Goal: Use online tool/utility: Utilize a website feature to perform a specific function

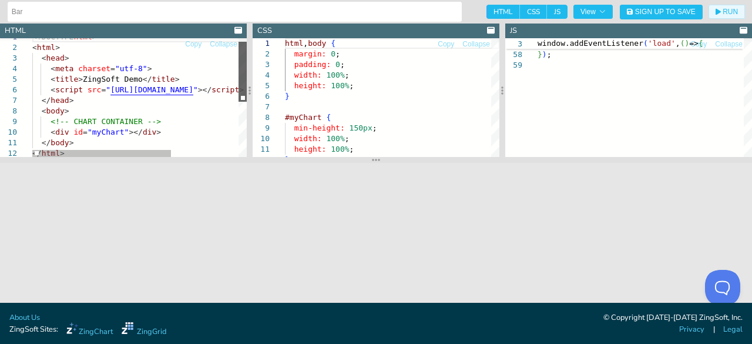
click at [242, 63] on div at bounding box center [242, 72] width 8 height 60
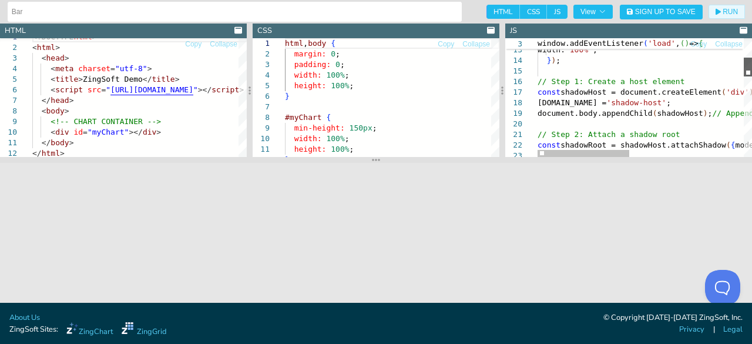
click at [746, 69] on div at bounding box center [747, 67] width 8 height 19
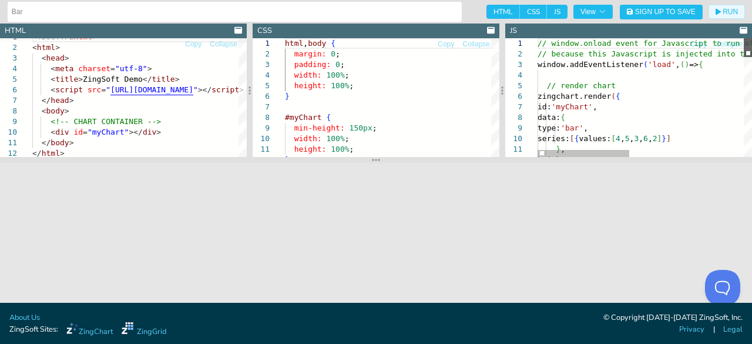
click at [750, 46] on div at bounding box center [747, 47] width 8 height 19
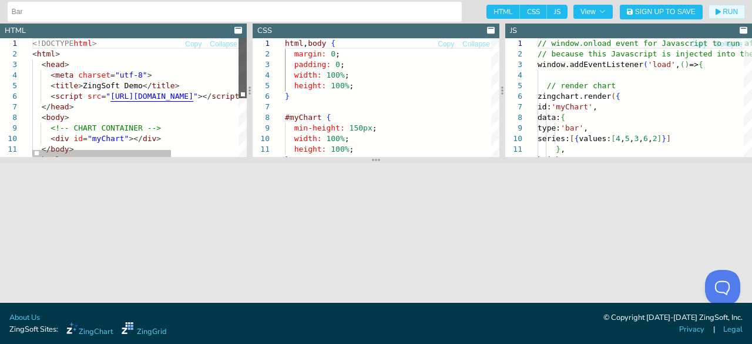
click at [247, 63] on div at bounding box center [242, 68] width 8 height 60
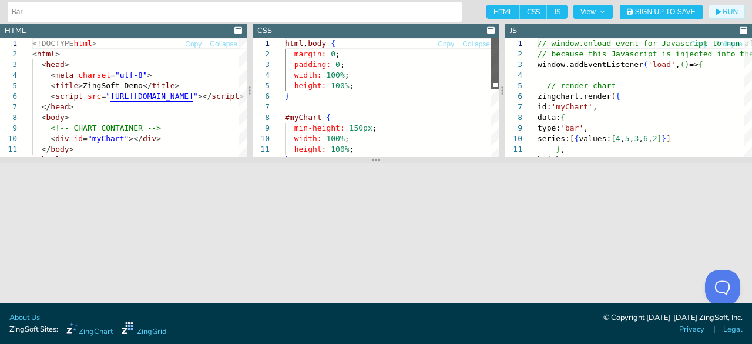
click at [491, 42] on div at bounding box center [495, 63] width 8 height 50
click at [751, 38] on div at bounding box center [747, 47] width 8 height 19
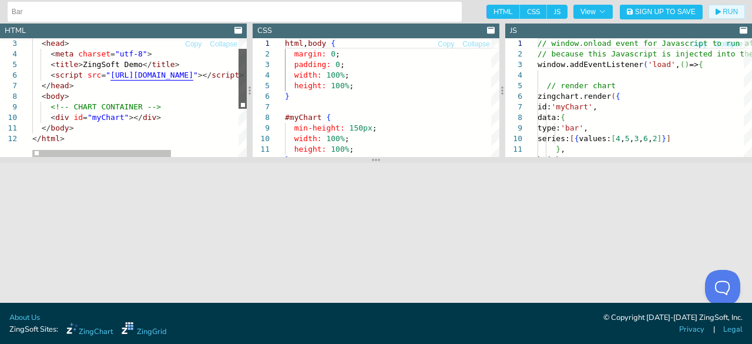
click at [238, 93] on div at bounding box center [242, 79] width 8 height 60
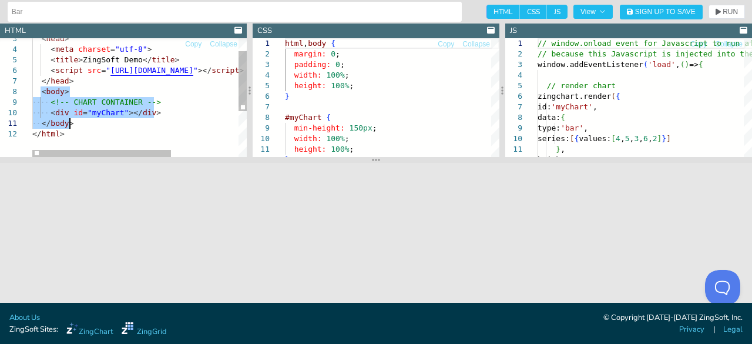
drag, startPoint x: 39, startPoint y: 92, endPoint x: 70, endPoint y: 126, distance: 46.1
click at [70, 126] on div "</ html > </ body > < div id = "myChart" ></ div > <!-- CHART CONTAINER --> < b…" at bounding box center [191, 129] width 318 height 235
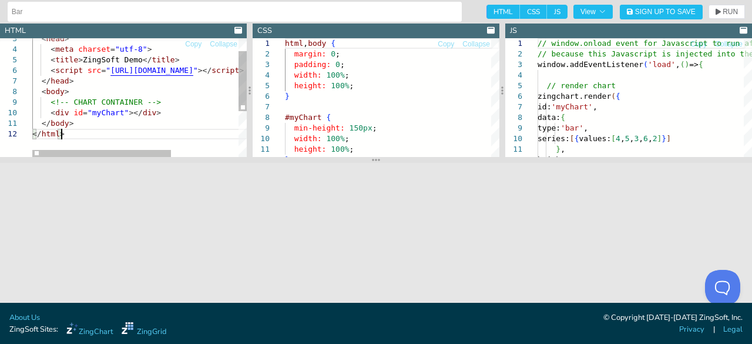
click at [93, 129] on div "</ html > </ body > < div id = "myChart" ></ div > <!-- CHART CONTAINER --> < b…" at bounding box center [191, 129] width 318 height 235
type textarea "<!DOCTYPE html> <html> <head> <meta charset="utf-8"> <title>ZingSoft Demo</titl…"
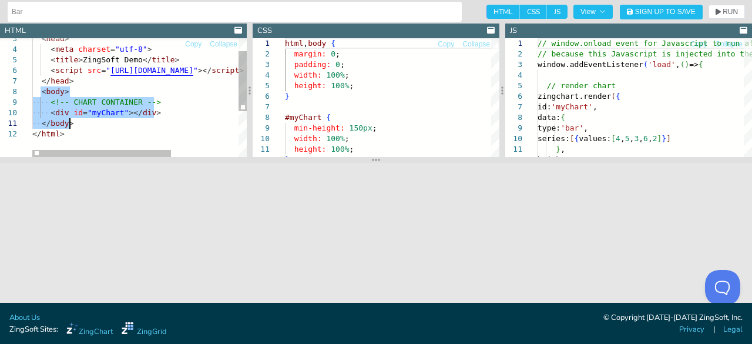
drag, startPoint x: 41, startPoint y: 91, endPoint x: 75, endPoint y: 127, distance: 50.3
click at [75, 127] on div "</ html > </ body > < div id = "myChart" ></ div > <!-- CHART CONTAINER --> < b…" at bounding box center [191, 129] width 318 height 235
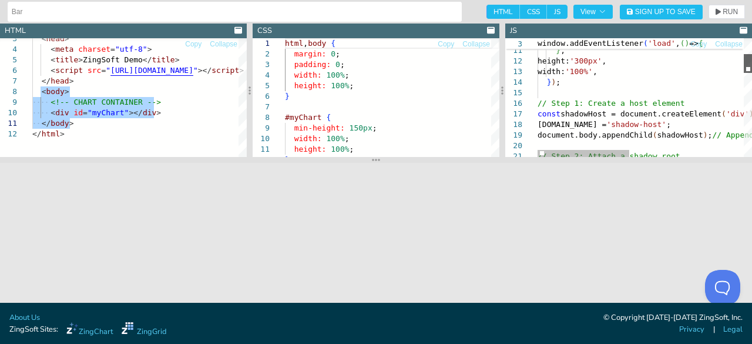
click at [747, 62] on div at bounding box center [747, 63] width 8 height 19
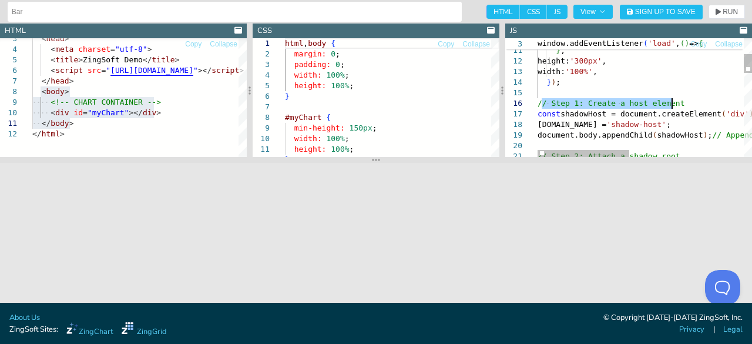
drag, startPoint x: 554, startPoint y: 104, endPoint x: 685, endPoint y: 105, distance: 130.9
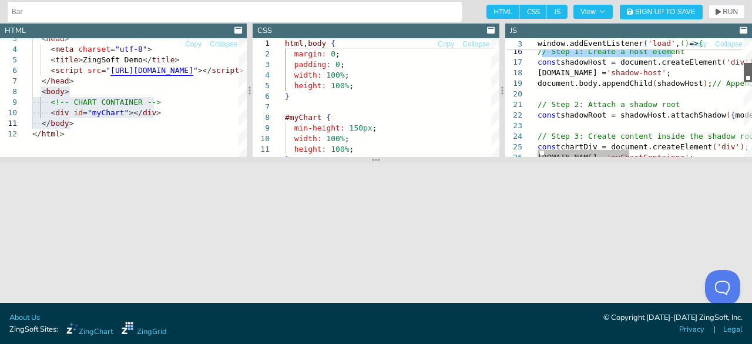
click at [747, 73] on div at bounding box center [747, 72] width 8 height 19
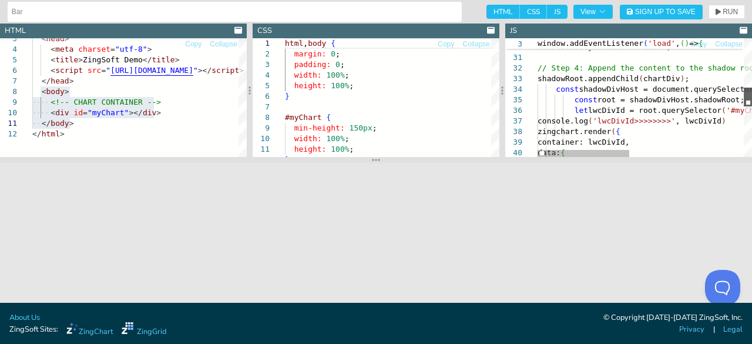
click at [746, 97] on div at bounding box center [747, 96] width 8 height 19
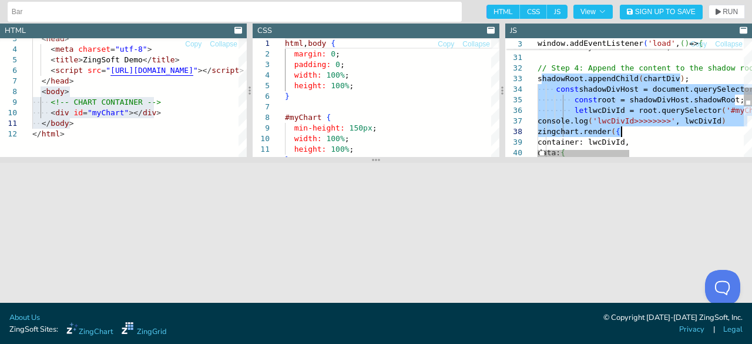
drag, startPoint x: 540, startPoint y: 79, endPoint x: 622, endPoint y: 133, distance: 98.4
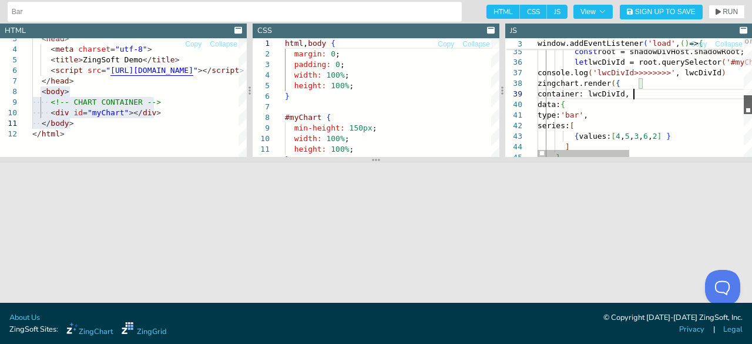
click at [749, 100] on div at bounding box center [747, 104] width 8 height 19
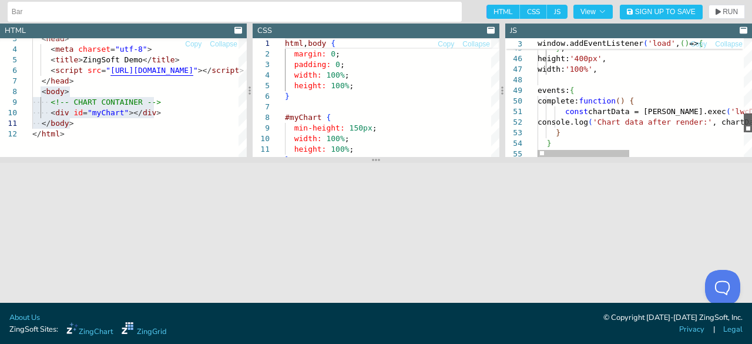
click at [743, 120] on div at bounding box center [747, 122] width 8 height 19
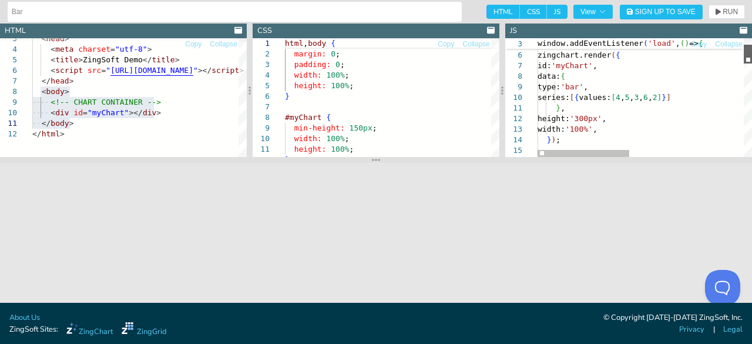
click at [751, 53] on div at bounding box center [747, 54] width 8 height 19
type textarea "// window.onload event for Javascript to run after HTML // because this Javascr…"
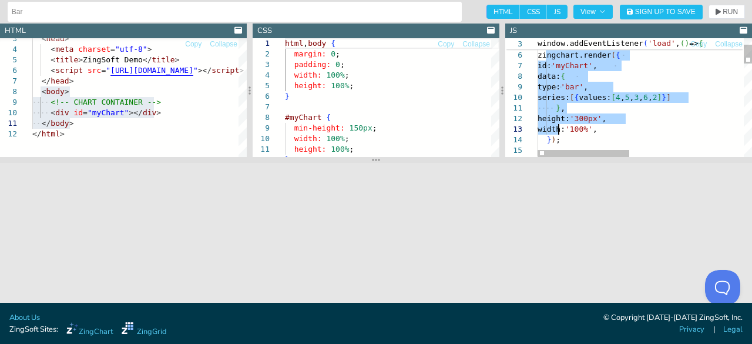
drag, startPoint x: 544, startPoint y: 56, endPoint x: 560, endPoint y: 137, distance: 82.6
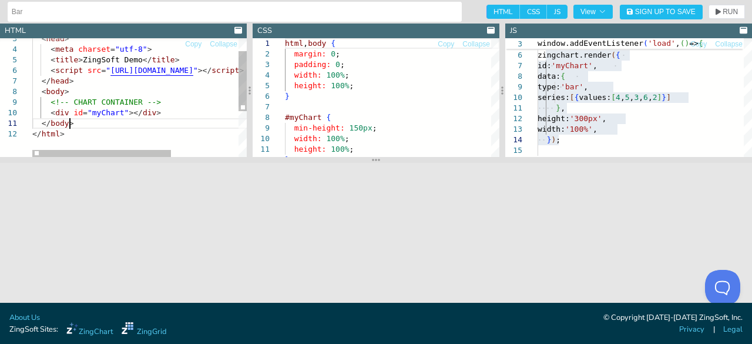
click at [139, 128] on div "</ html > </ body > < div id = "myChart" ></ div > <!-- CHART CONTAINER --> < b…" at bounding box center [191, 129] width 318 height 235
type textarea "<!DOCTYPE html> <html> <head> <meta charset="utf-8"> <title>ZingSoft Demo</titl…"
drag, startPoint x: 48, startPoint y: 112, endPoint x: 154, endPoint y: 113, distance: 106.9
click at [154, 113] on div "</ html > </ body > < div id = "myChart" ></ div > <!-- CHART CONTAINER --> < b…" at bounding box center [191, 129] width 318 height 235
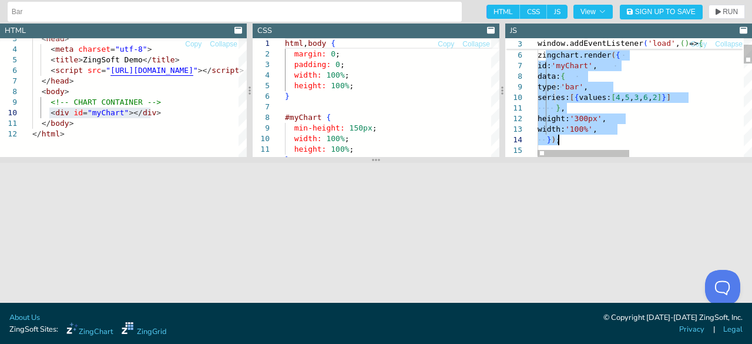
drag, startPoint x: 547, startPoint y: 58, endPoint x: 561, endPoint y: 137, distance: 81.0
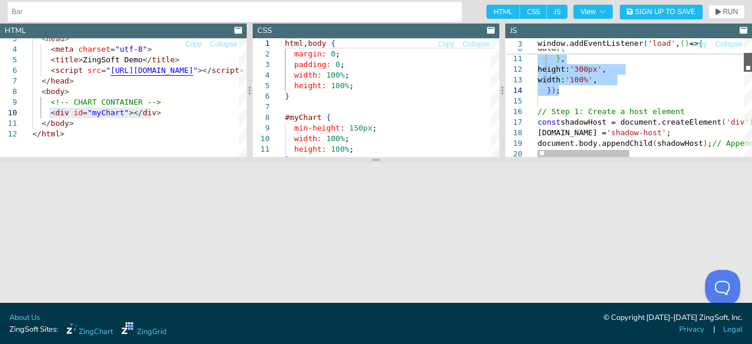
click at [748, 65] on div at bounding box center [747, 62] width 8 height 19
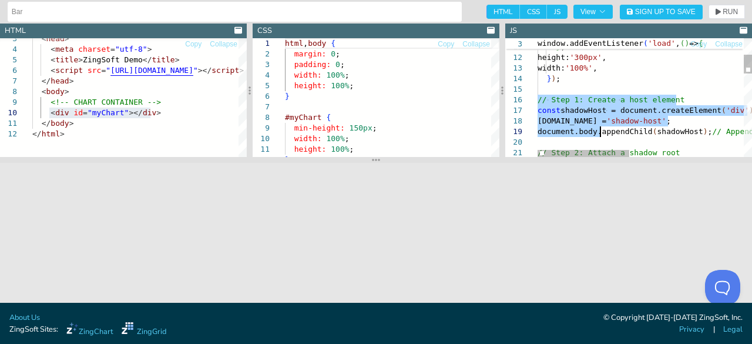
drag, startPoint x: 549, startPoint y: 103, endPoint x: 639, endPoint y: 127, distance: 93.2
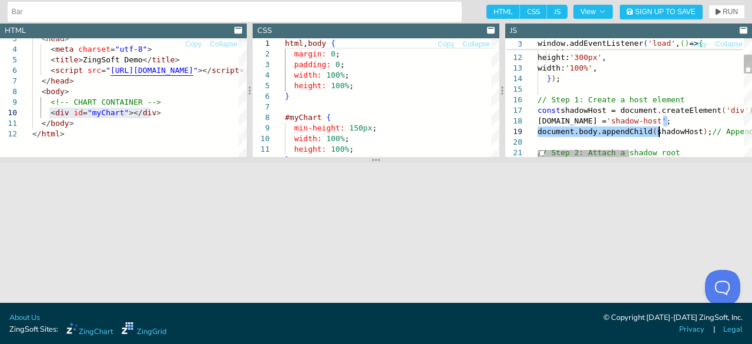
drag, startPoint x: 682, startPoint y: 122, endPoint x: 659, endPoint y: 135, distance: 27.1
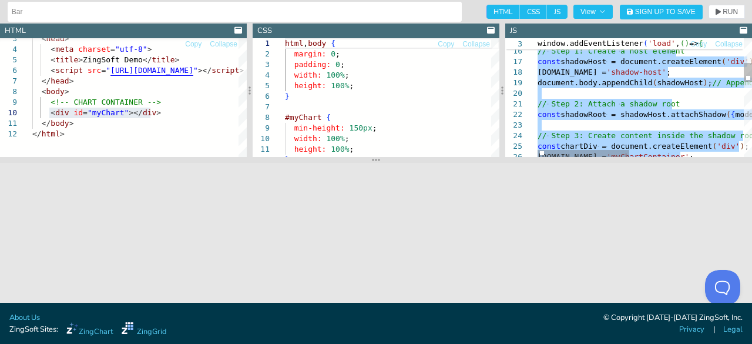
type textarea "// window.onload event for Javascript to run after HTML // because this Javascr…"
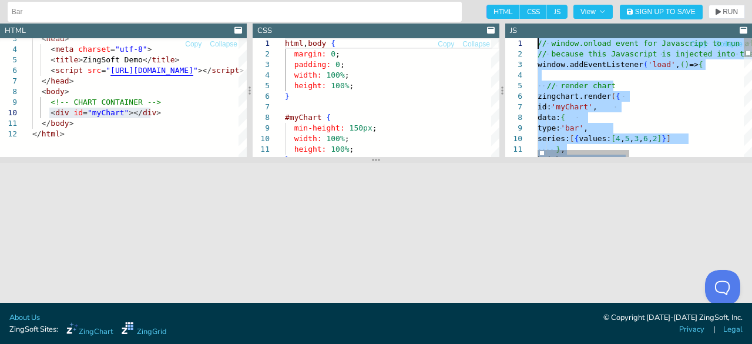
drag, startPoint x: 555, startPoint y: 117, endPoint x: 517, endPoint y: 23, distance: 101.6
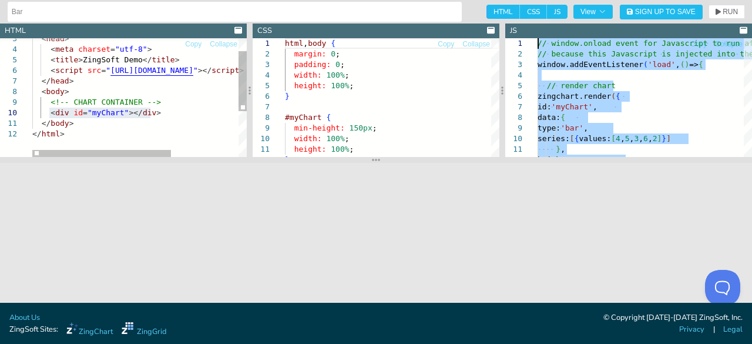
type textarea "<!DOCTYPE html> <html> <head> <meta charset="utf-8"> <title>ZingSoft Demo</titl…"
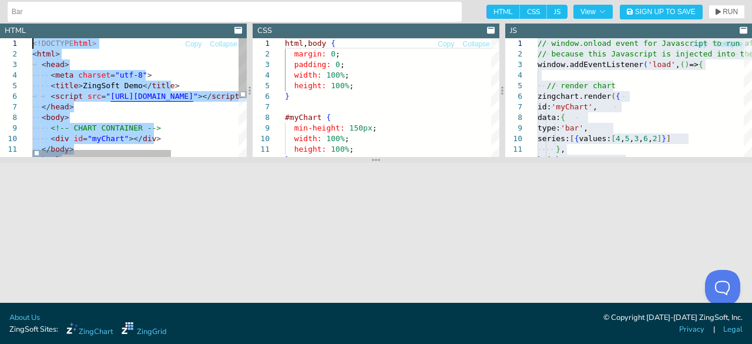
drag, startPoint x: 44, startPoint y: 99, endPoint x: 39, endPoint y: 36, distance: 63.1
click at [39, 38] on div "</ html > </ body > < div id = "myChart" ></ div > <!-- CHART CONTAINER --> < b…" at bounding box center [191, 155] width 318 height 235
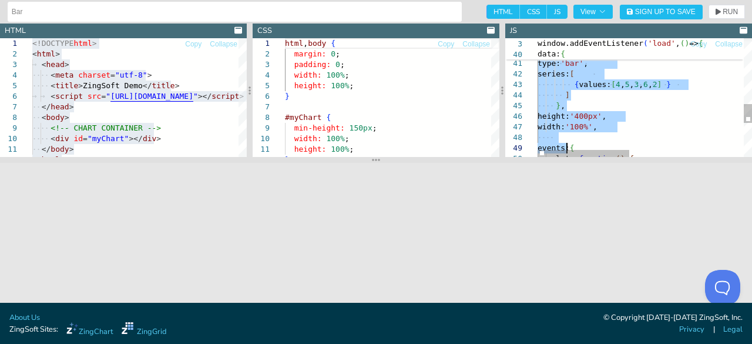
type textarea "// window.onload event for Javascript to run after HTML // because this Javascr…"
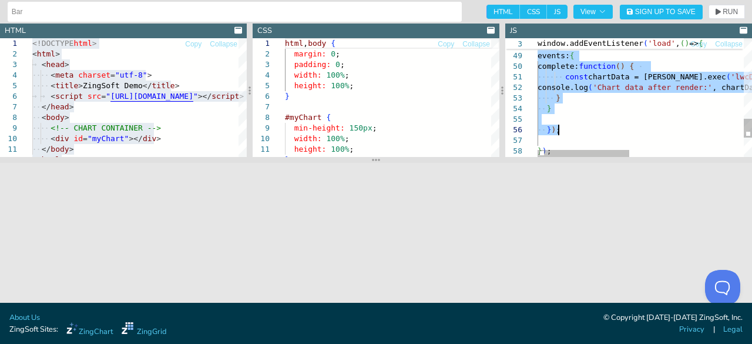
drag, startPoint x: 544, startPoint y: 96, endPoint x: 563, endPoint y: 132, distance: 40.4
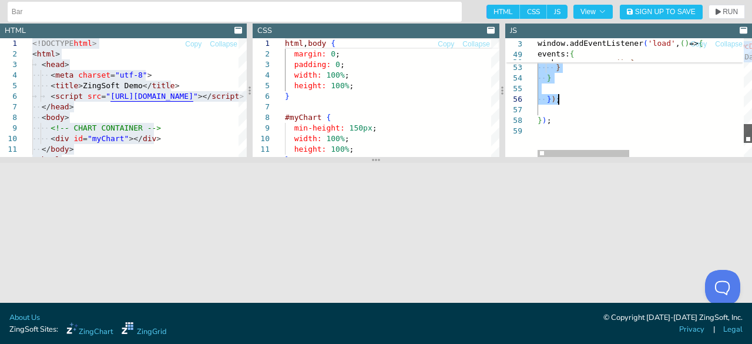
click at [749, 133] on div at bounding box center [747, 133] width 8 height 19
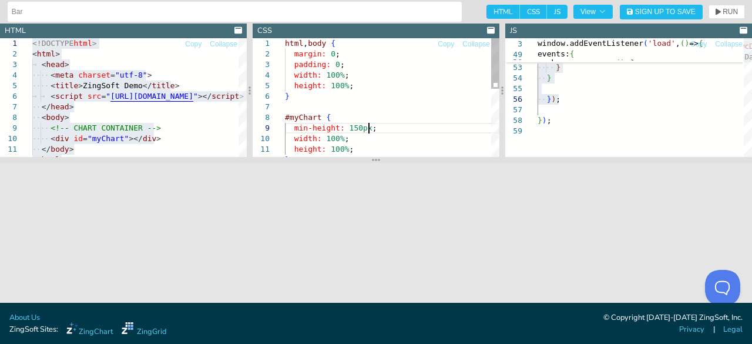
click at [404, 130] on div "height: 100% ; } min-height: 150px ; width: 100% ; #myChart { } width: 100% ; h…" at bounding box center [392, 176] width 214 height 277
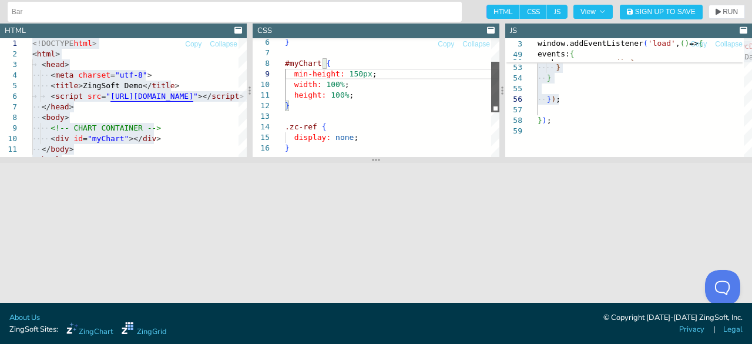
click at [491, 95] on div at bounding box center [495, 87] width 8 height 50
click at [440, 128] on div "} height: 100% ; min-height: 150px ; width: 100% ; #myChart { } .zc-ref { displ…" at bounding box center [392, 122] width 214 height 277
type textarea "html, body { margin: 0; padding: 0; width: 100%; height: 100%; } #myChart { min…"
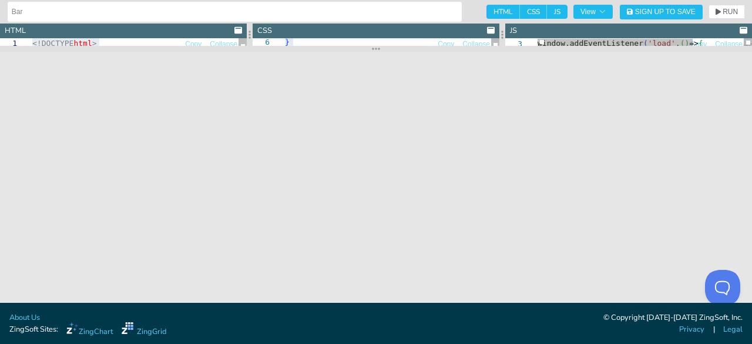
drag, startPoint x: 430, startPoint y: 160, endPoint x: 413, endPoint y: 49, distance: 112.8
click at [413, 49] on section at bounding box center [376, 49] width 752 height 6
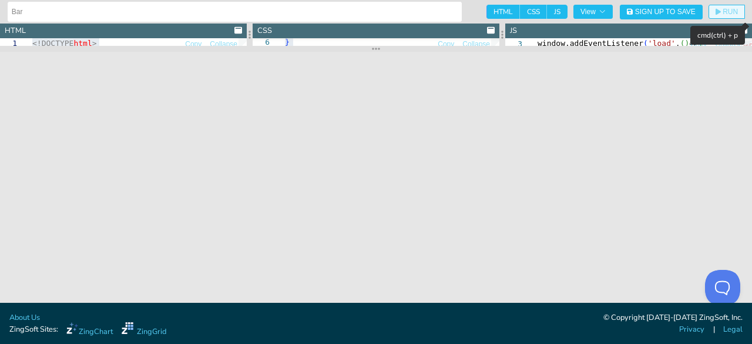
click at [723, 11] on span "RUN" at bounding box center [729, 11] width 15 height 7
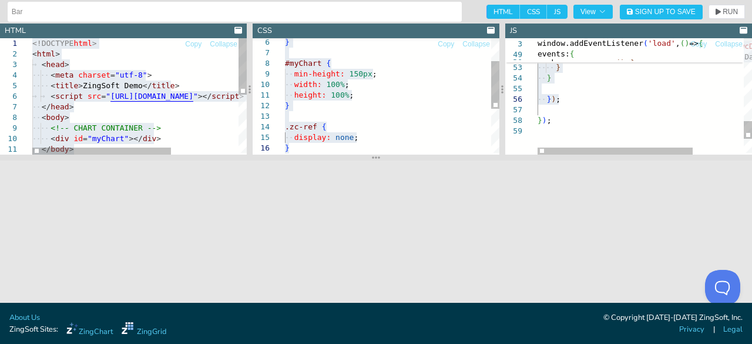
drag, startPoint x: 513, startPoint y: 48, endPoint x: 514, endPoint y: 159, distance: 111.0
click at [514, 159] on section at bounding box center [376, 157] width 752 height 6
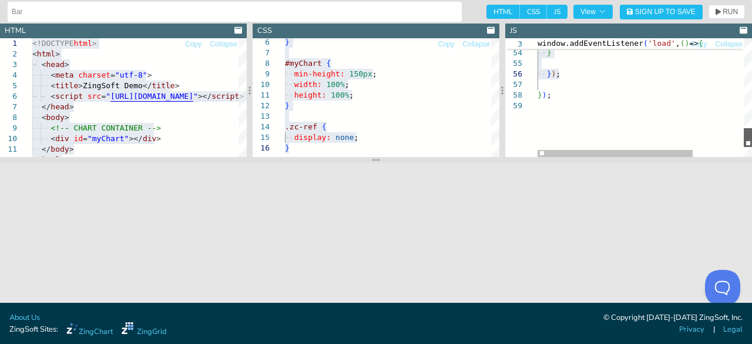
click at [745, 128] on div at bounding box center [747, 137] width 8 height 19
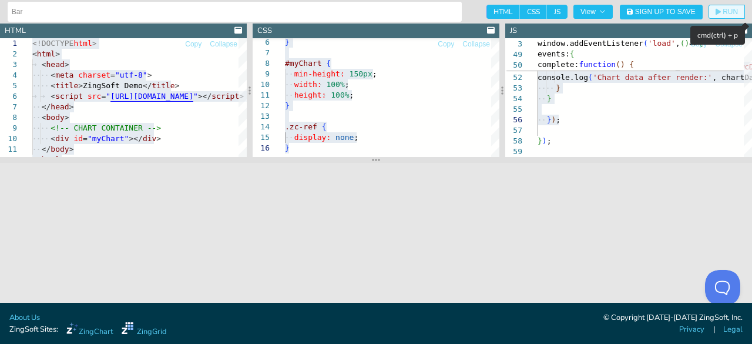
click at [718, 10] on icon "button" at bounding box center [717, 12] width 5 height 6
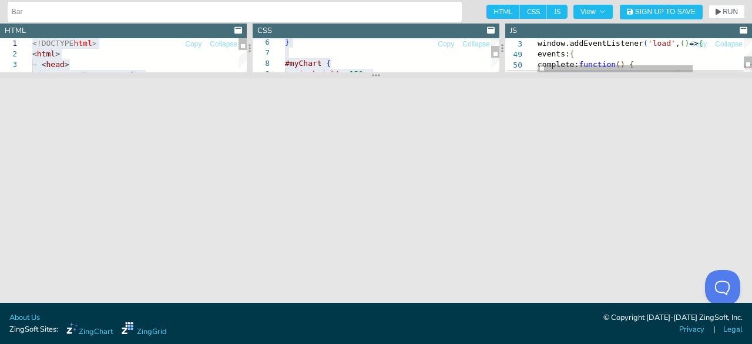
drag, startPoint x: 575, startPoint y: 160, endPoint x: 561, endPoint y: 76, distance: 85.6
click at [561, 76] on section at bounding box center [376, 75] width 752 height 6
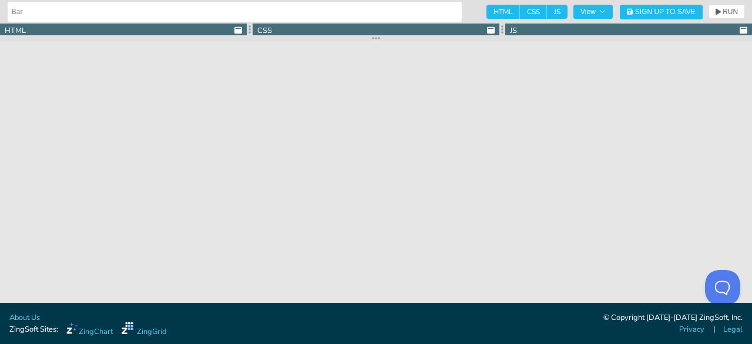
drag, startPoint x: 550, startPoint y: 74, endPoint x: 548, endPoint y: 31, distance: 42.9
click at [548, 35] on section at bounding box center [376, 38] width 752 height 6
